Goal: Use online tool/utility: Use online tool/utility

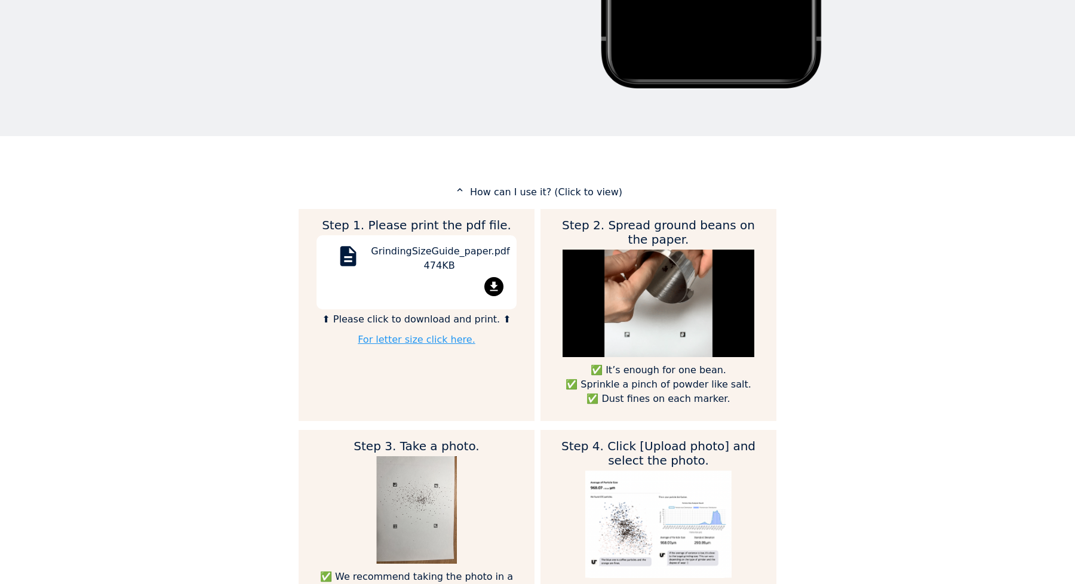
scroll to position [451, 0]
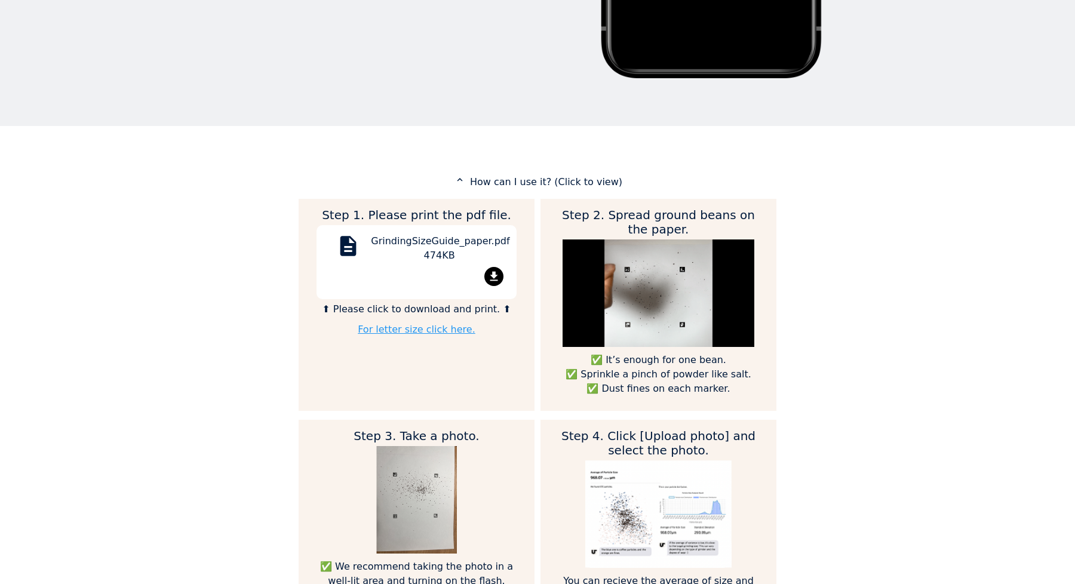
click at [488, 272] on mat-icon "file_download" at bounding box center [493, 276] width 19 height 19
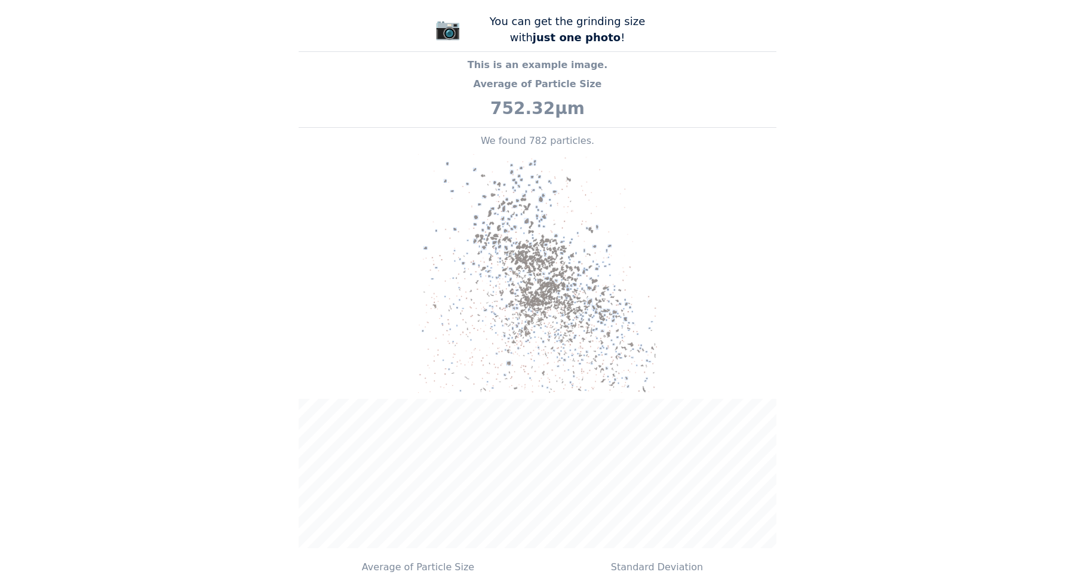
scroll to position [1170, 0]
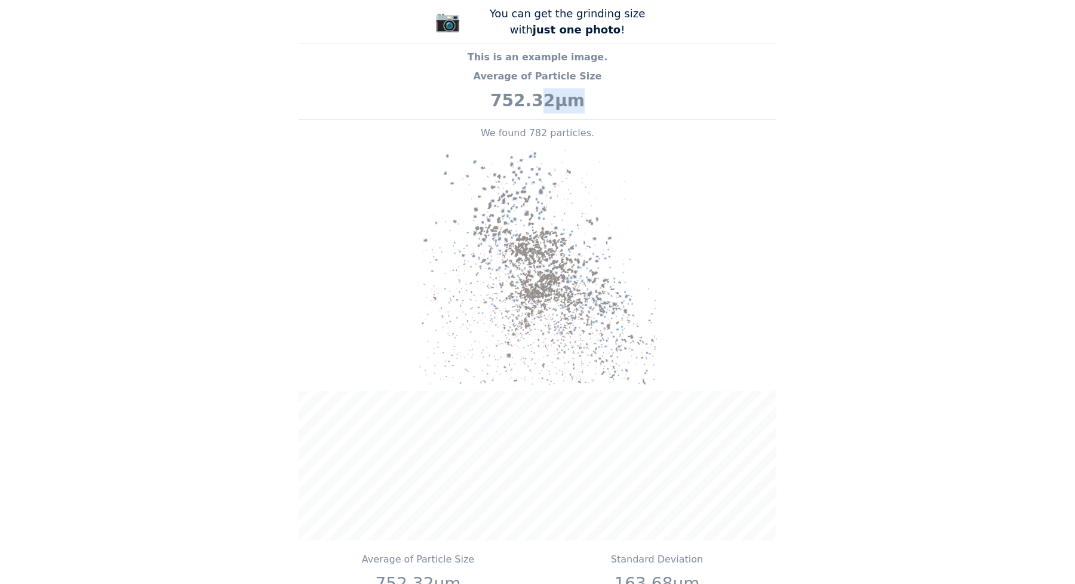
drag, startPoint x: 544, startPoint y: 88, endPoint x: 571, endPoint y: 90, distance: 27.5
click at [571, 90] on p "752.32μm" at bounding box center [538, 100] width 478 height 25
click at [602, 88] on p "752.32μm" at bounding box center [538, 100] width 478 height 25
drag, startPoint x: 586, startPoint y: 89, endPoint x: 551, endPoint y: 88, distance: 34.6
click at [551, 88] on p "752.32μm" at bounding box center [538, 100] width 478 height 25
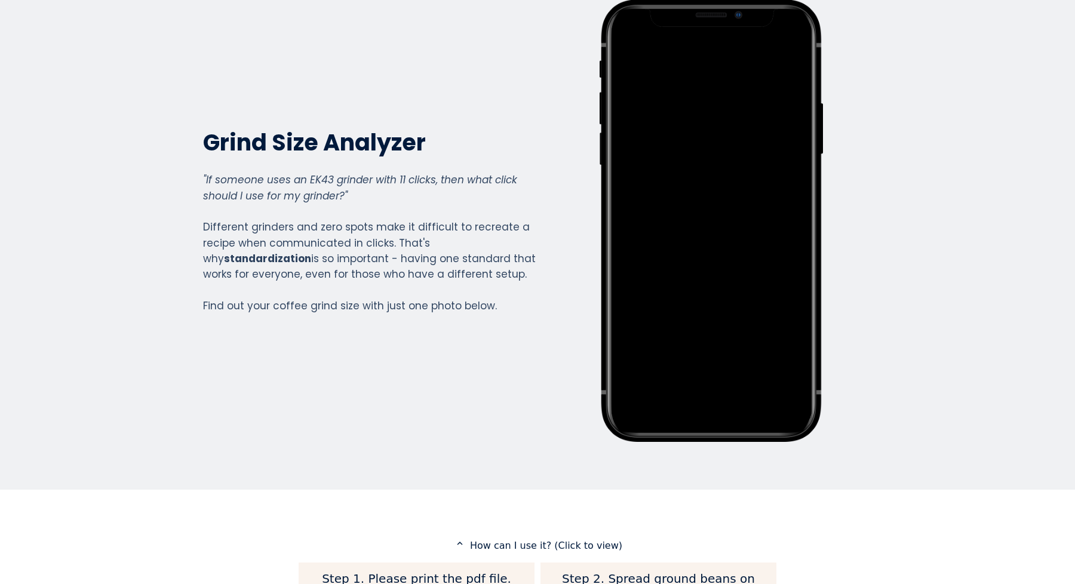
scroll to position [0, 0]
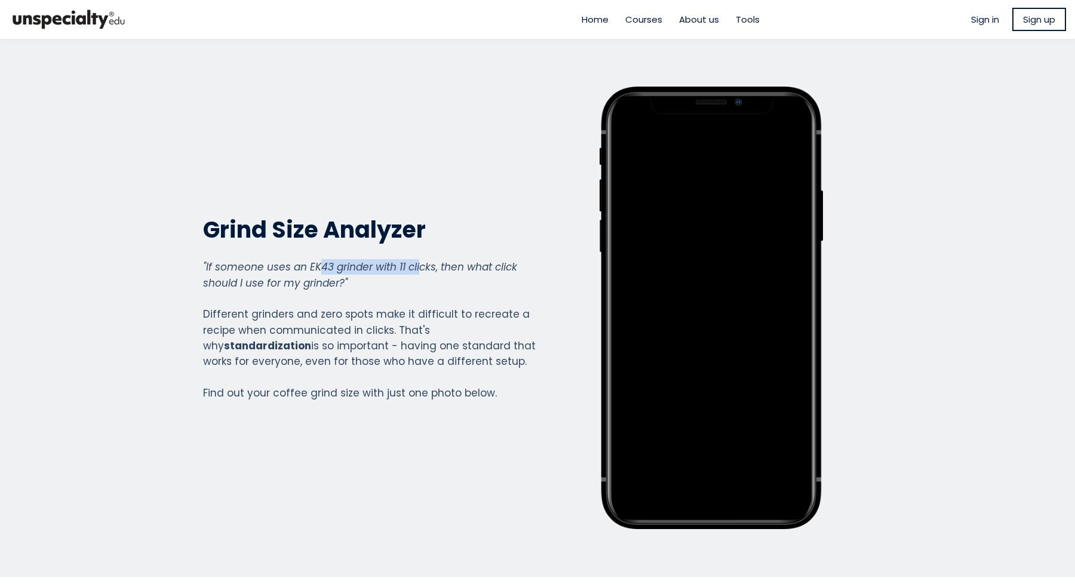
drag, startPoint x: 315, startPoint y: 267, endPoint x: 416, endPoint y: 269, distance: 101.5
click at [416, 269] on em ""If someone uses an EK43 grinder with 11 clicks, then what click should I use f…" at bounding box center [360, 275] width 314 height 30
drag, startPoint x: 229, startPoint y: 288, endPoint x: 245, endPoint y: 289, distance: 16.7
click at [245, 289] on em ""If someone uses an EK43 grinder with 11 clicks, then what click should I use f…" at bounding box center [360, 275] width 314 height 30
click at [276, 289] on em ""If someone uses an EK43 grinder with 11 clicks, then what click should I use f…" at bounding box center [360, 275] width 314 height 30
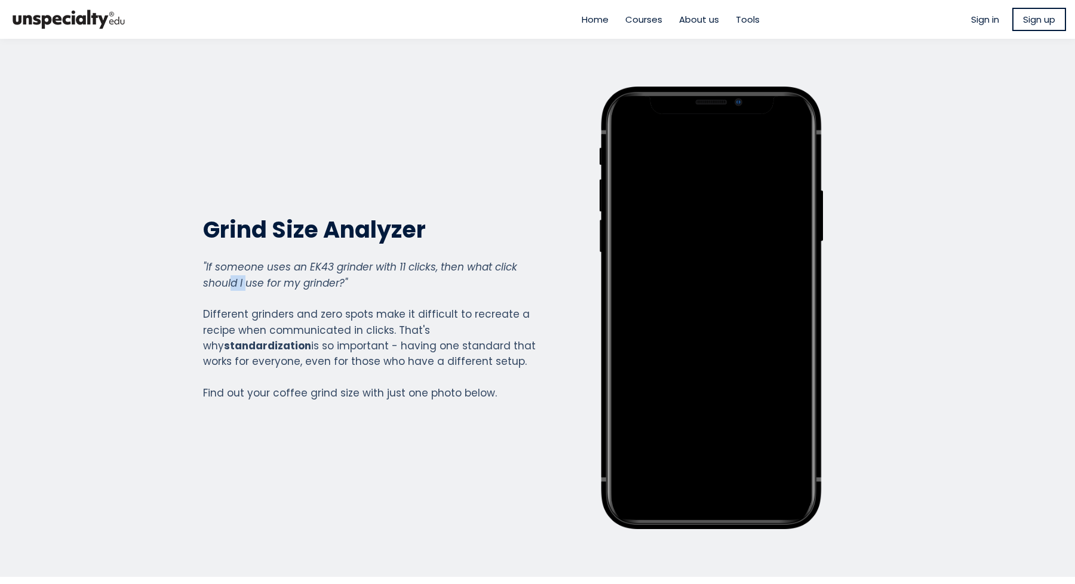
drag, startPoint x: 241, startPoint y: 281, endPoint x: 226, endPoint y: 281, distance: 14.3
click at [226, 281] on em ""If someone uses an EK43 grinder with 11 clicks, then what click should I use f…" at bounding box center [360, 275] width 314 height 30
click at [259, 281] on em ""If someone uses an EK43 grinder with 11 clicks, then what click should I use f…" at bounding box center [360, 275] width 314 height 30
